Goal: Task Accomplishment & Management: Manage account settings

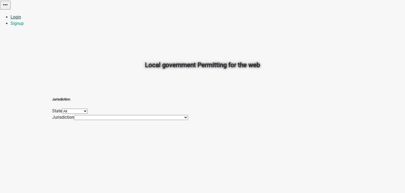
click at [21, 15] on link "Login" at bounding box center [16, 17] width 11 height 5
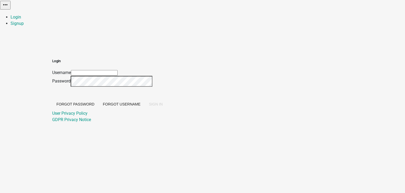
click at [118, 70] on input "Username" at bounding box center [94, 73] width 47 height 6
type input "[PERSON_NAME]"
click at [163, 106] on span "SIGN IN" at bounding box center [156, 104] width 14 height 4
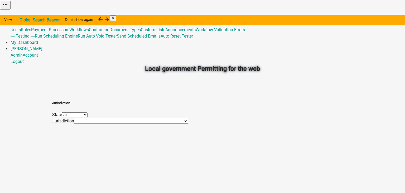
click at [23, 15] on link "Admin" at bounding box center [17, 17] width 12 height 5
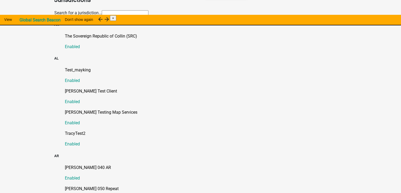
scroll to position [15, 0]
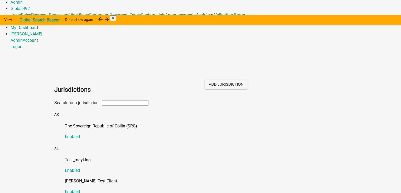
click at [137, 100] on input "text" at bounding box center [125, 103] width 47 height 6
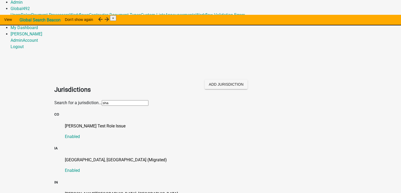
scroll to position [4, 0]
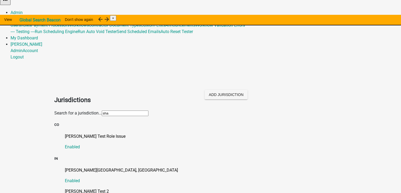
type input "sha"
click at [66, 188] on link "[PERSON_NAME] Test 2 Enabled" at bounding box center [206, 196] width 282 height 17
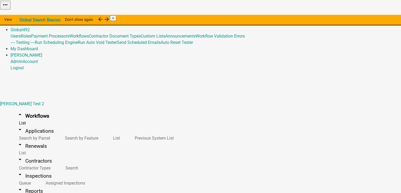
click at [22, 15] on link "Home" at bounding box center [16, 17] width 11 height 5
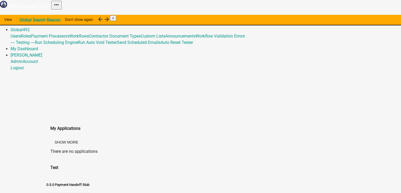
click at [22, 15] on link "Home" at bounding box center [16, 17] width 11 height 5
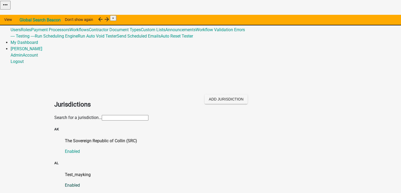
click at [65, 171] on p "Test_mayking" at bounding box center [206, 174] width 282 height 6
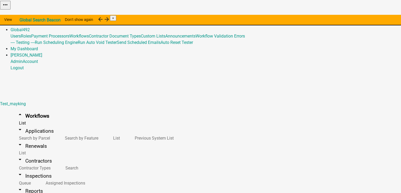
click at [23, 21] on link "Admin" at bounding box center [17, 23] width 12 height 5
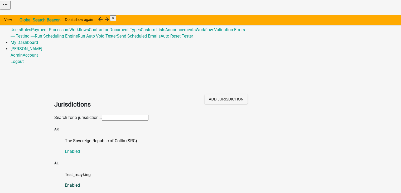
click at [68, 171] on p "Test_mayking" at bounding box center [206, 174] width 282 height 6
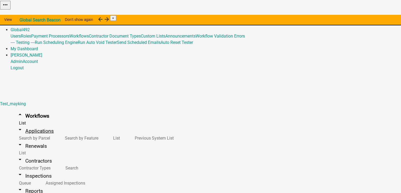
click at [18, 125] on link "arrow_drop_down Applications" at bounding box center [36, 131] width 50 height 12
click at [105, 132] on link "List" at bounding box center [116, 137] width 22 height 11
click at [15, 140] on link "arrow_drop_down Renewals" at bounding box center [32, 146] width 43 height 12
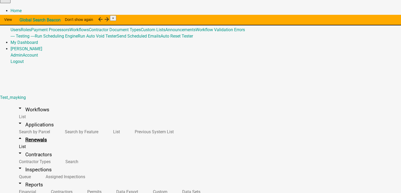
click at [19, 133] on link "arrow_drop_up Renewals" at bounding box center [32, 139] width 43 height 12
click at [18, 141] on link "List" at bounding box center [22, 146] width 22 height 11
click at [22, 148] on link "arrow_drop_down Contractors" at bounding box center [35, 154] width 48 height 12
click at [19, 163] on link "arrow_drop_down Inspections" at bounding box center [34, 169] width 47 height 12
click at [22, 178] on link "arrow_drop_down Reports" at bounding box center [30, 184] width 39 height 12
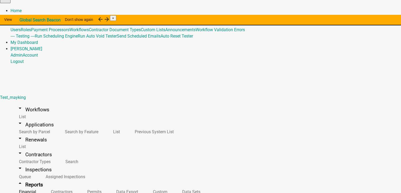
scroll to position [42, 0]
click at [42, 46] on link "[PERSON_NAME]" at bounding box center [27, 48] width 32 height 5
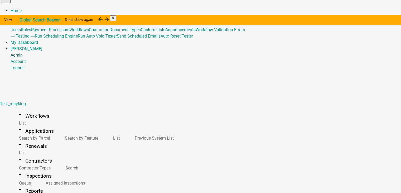
click at [23, 52] on link "Admin" at bounding box center [17, 54] width 12 height 5
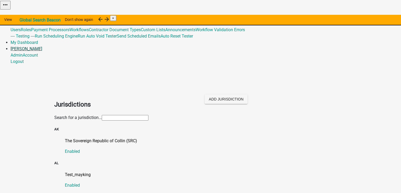
click at [42, 46] on link "[PERSON_NAME]" at bounding box center [27, 48] width 32 height 5
click at [38, 52] on link "Account" at bounding box center [30, 54] width 15 height 5
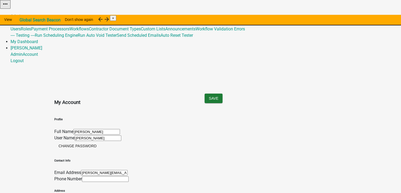
click at [23, 14] on link "Admin" at bounding box center [17, 16] width 12 height 5
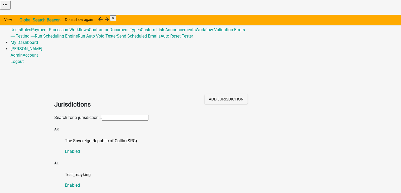
click at [30, 21] on link "Global 492" at bounding box center [20, 23] width 19 height 5
click at [21, 27] on link "Users" at bounding box center [16, 29] width 10 height 5
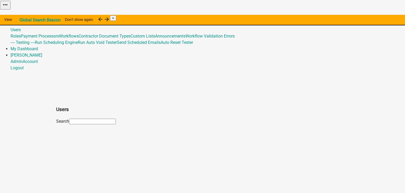
click at [69, 118] on input "text" at bounding box center [92, 121] width 47 height 6
type input "test"
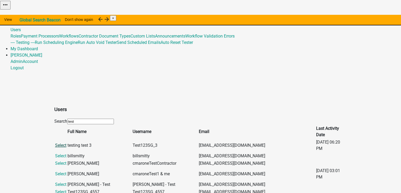
click at [62, 142] on link "Select" at bounding box center [60, 144] width 11 height 5
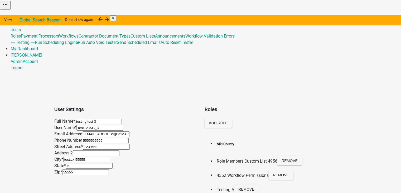
click at [30, 21] on span "492" at bounding box center [26, 23] width 7 height 5
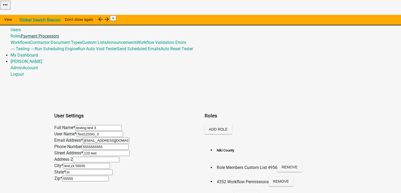
click at [59, 39] on link "Payment Processors" at bounding box center [40, 36] width 38 height 5
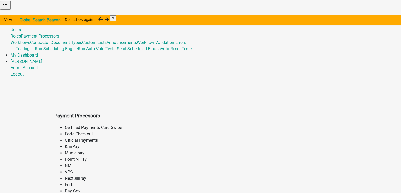
scroll to position [79, 0]
